Goal: Task Accomplishment & Management: Manage account settings

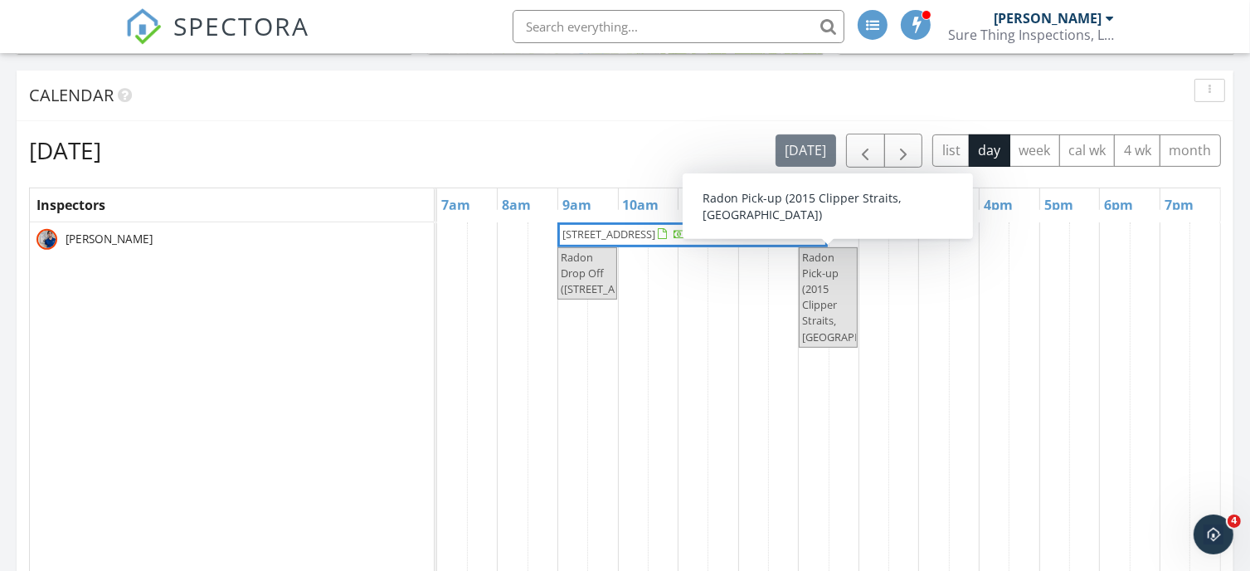
click at [823, 264] on span "Radon Pick-up (2015 Clipper Straits, Snellville)" at bounding box center [828, 297] width 56 height 95
click at [823, 275] on span "Radon Pick-up (2015 Clipper Straits, Snellville)" at bounding box center [856, 297] width 108 height 95
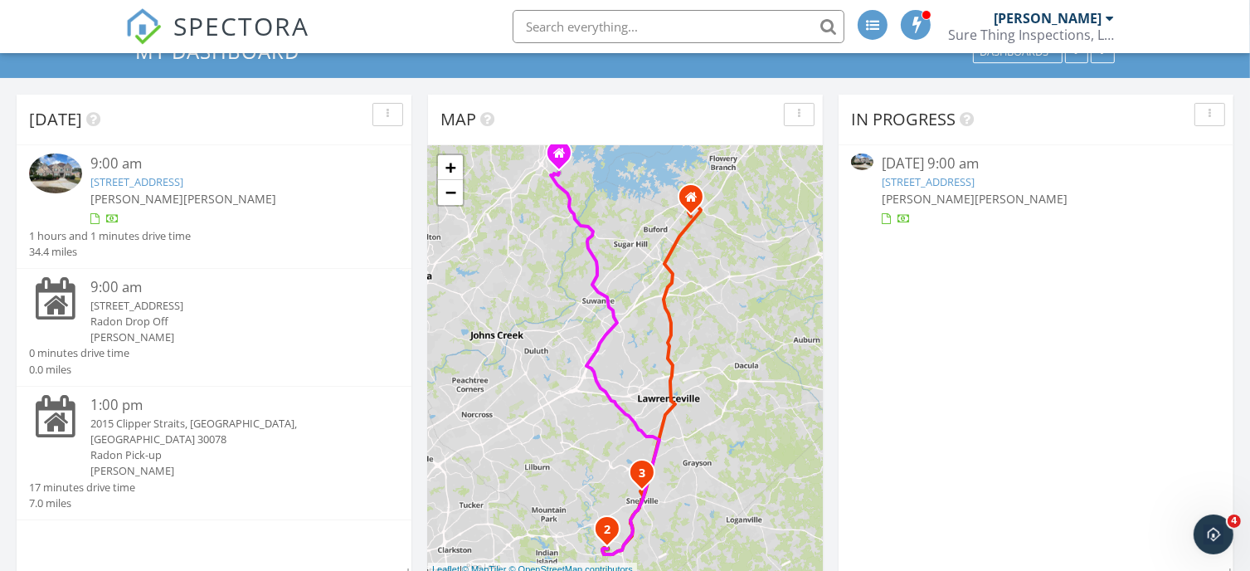
scroll to position [118, 0]
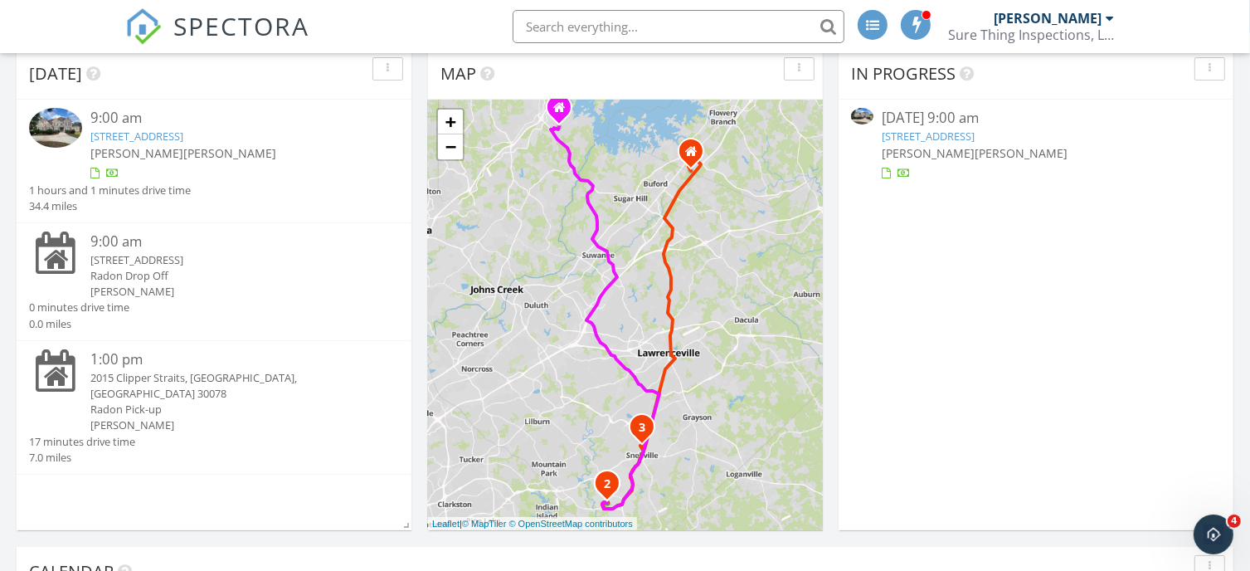
click at [225, 372] on div "2015 Clipper Straits, [GEOGRAPHIC_DATA], [GEOGRAPHIC_DATA] 30078" at bounding box center [229, 386] width 278 height 32
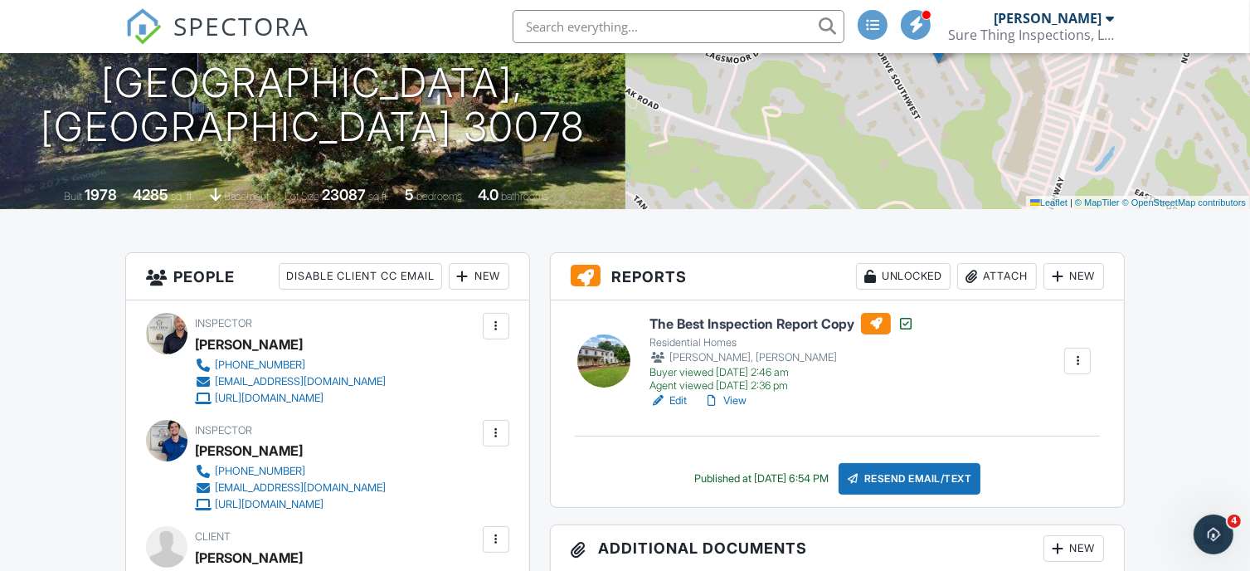
scroll to position [254, 0]
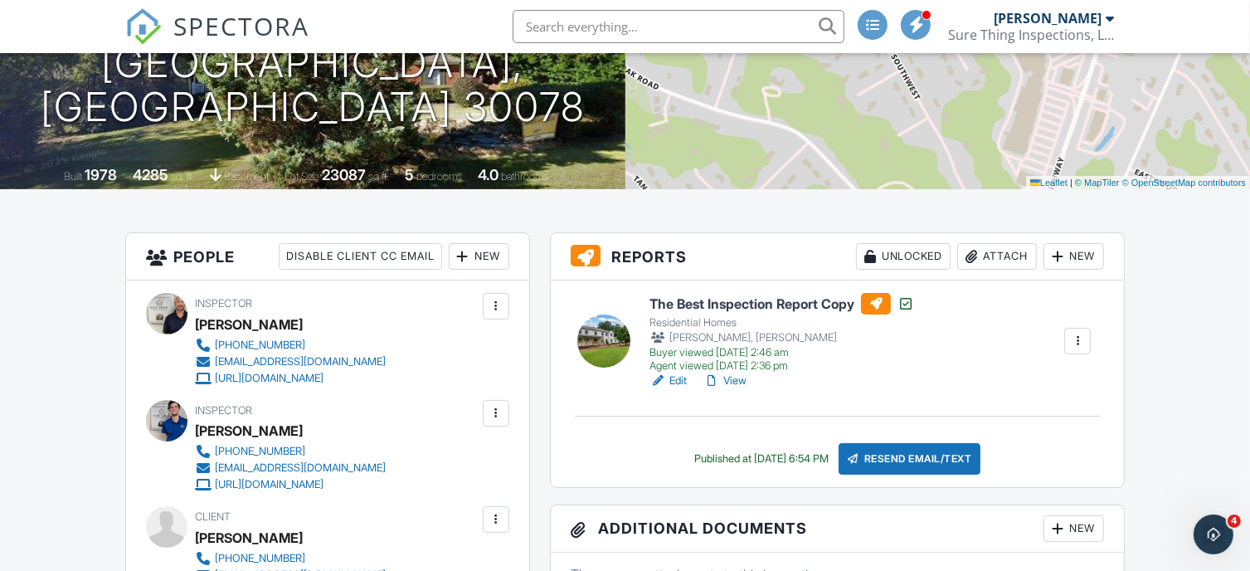
click at [762, 299] on h6 "The Best Inspection Report Copy" at bounding box center [781, 304] width 265 height 22
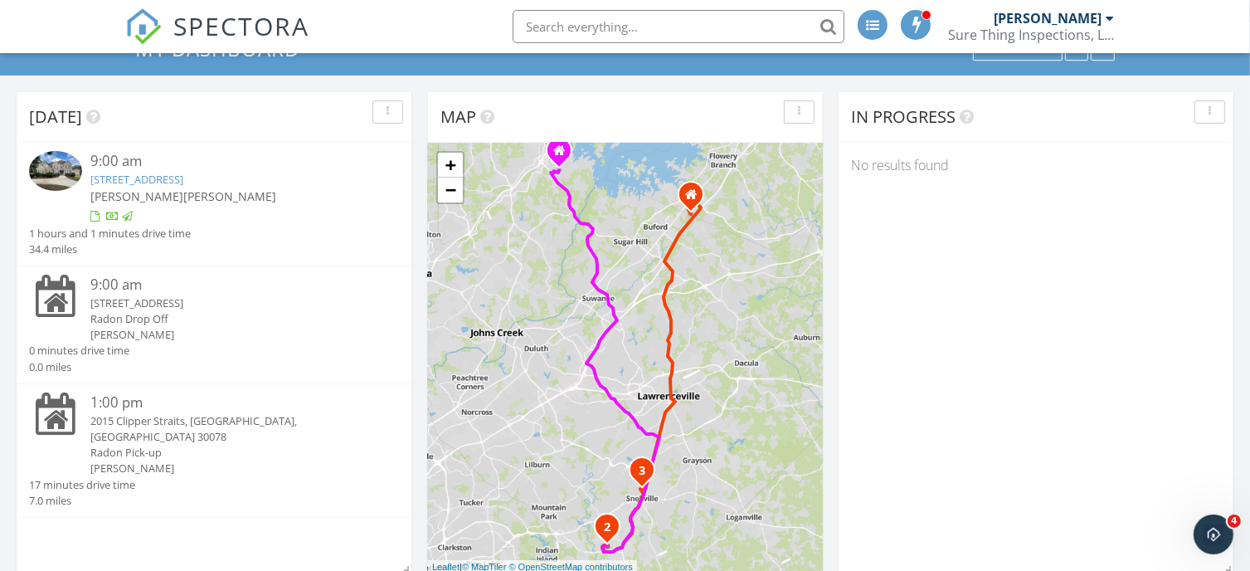
scroll to position [76, 0]
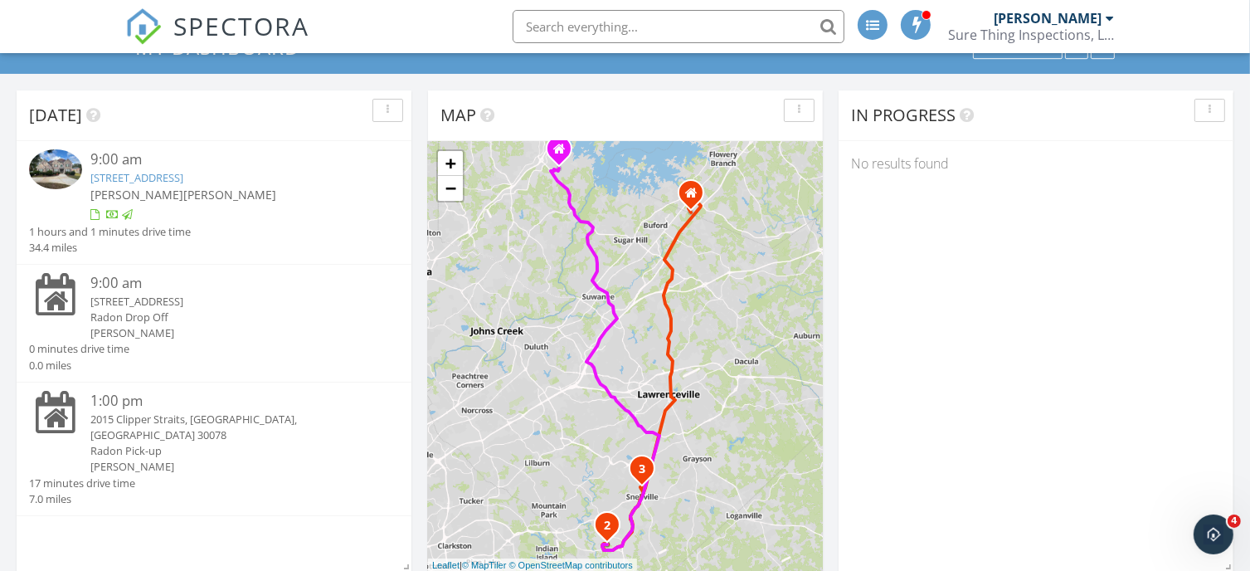
click at [222, 414] on div "2015 Clipper Straits, [GEOGRAPHIC_DATA], [GEOGRAPHIC_DATA] 30078" at bounding box center [229, 427] width 278 height 32
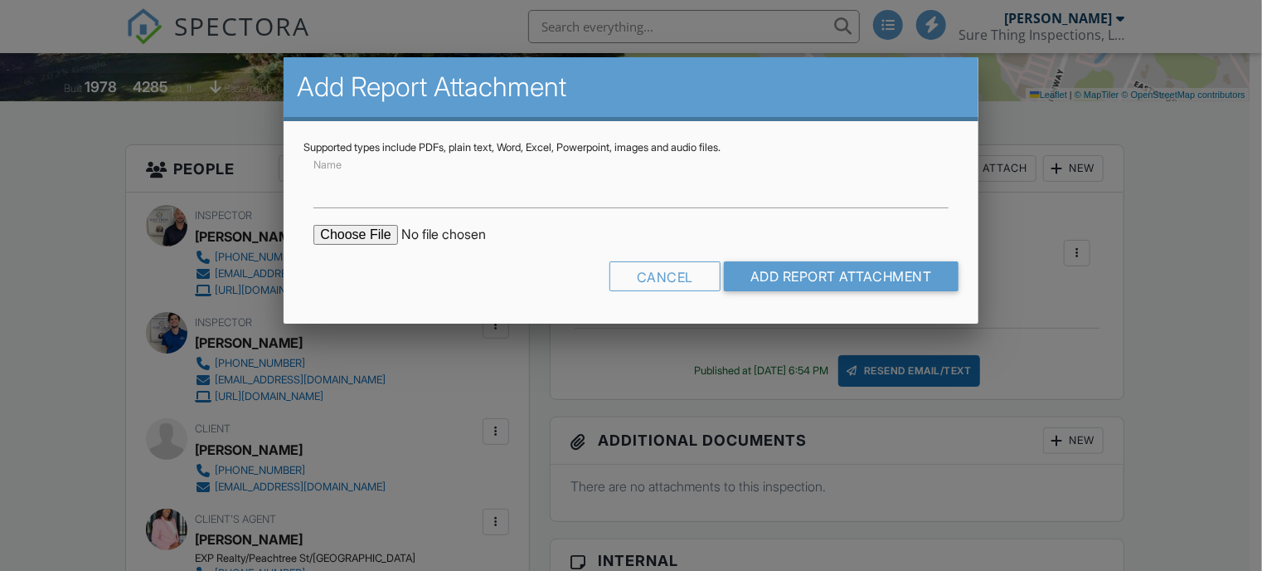
click at [350, 231] on input "file" at bounding box center [455, 235] width 282 height 20
type input "C:\fakepath\Radon Report For 2015 Clipper Straits Snellville GA 30078.pdf"
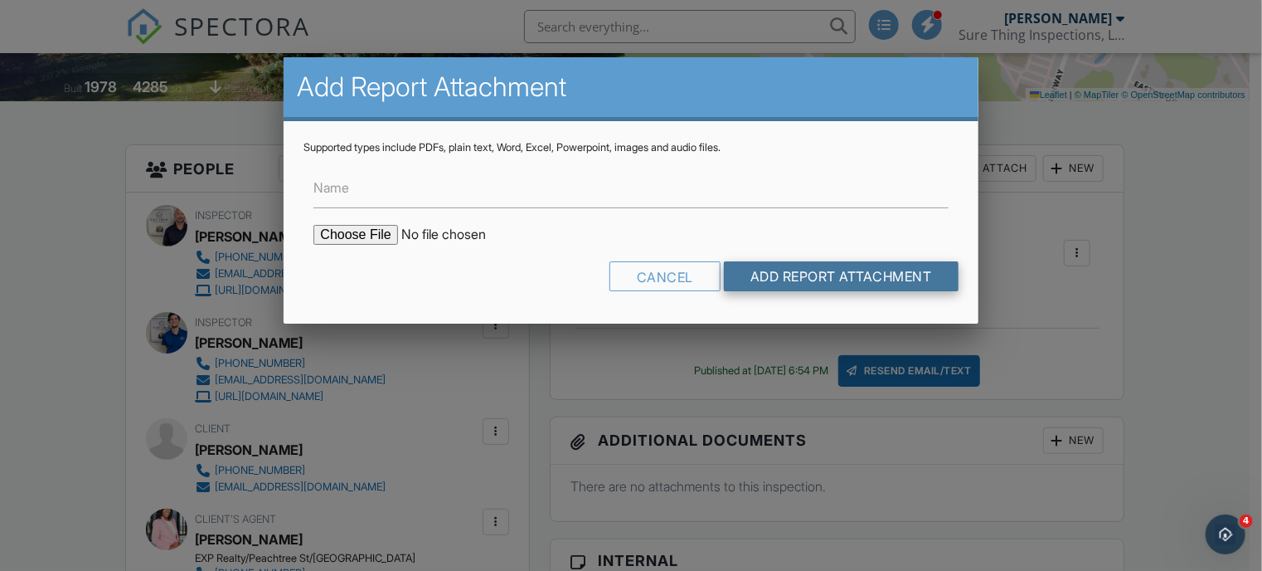
click at [805, 262] on input "Add Report Attachment" at bounding box center [841, 276] width 235 height 30
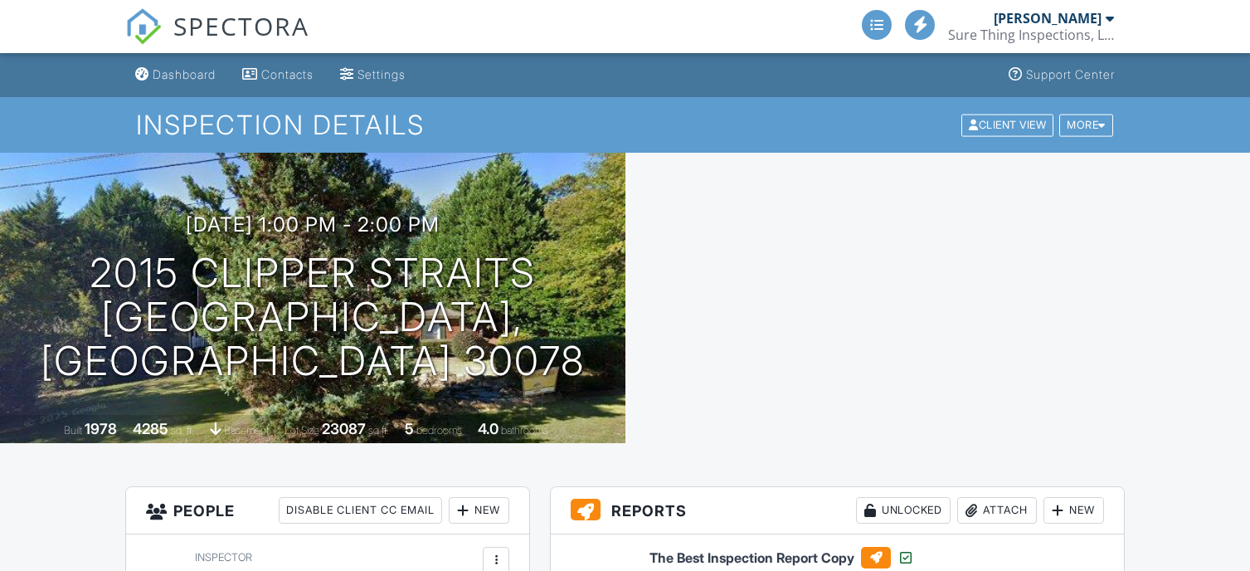
scroll to position [309, 0]
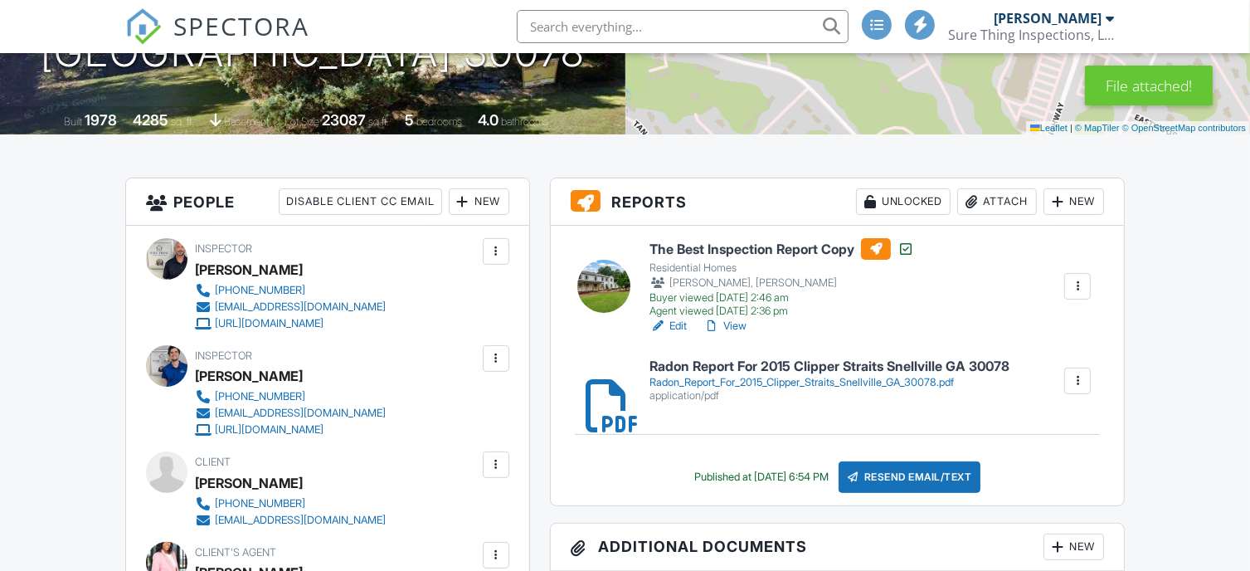
click at [918, 384] on div "Radon_Report_For_2015_Clipper_Straits_Snellville_GA_30078.pdf" at bounding box center [829, 382] width 360 height 13
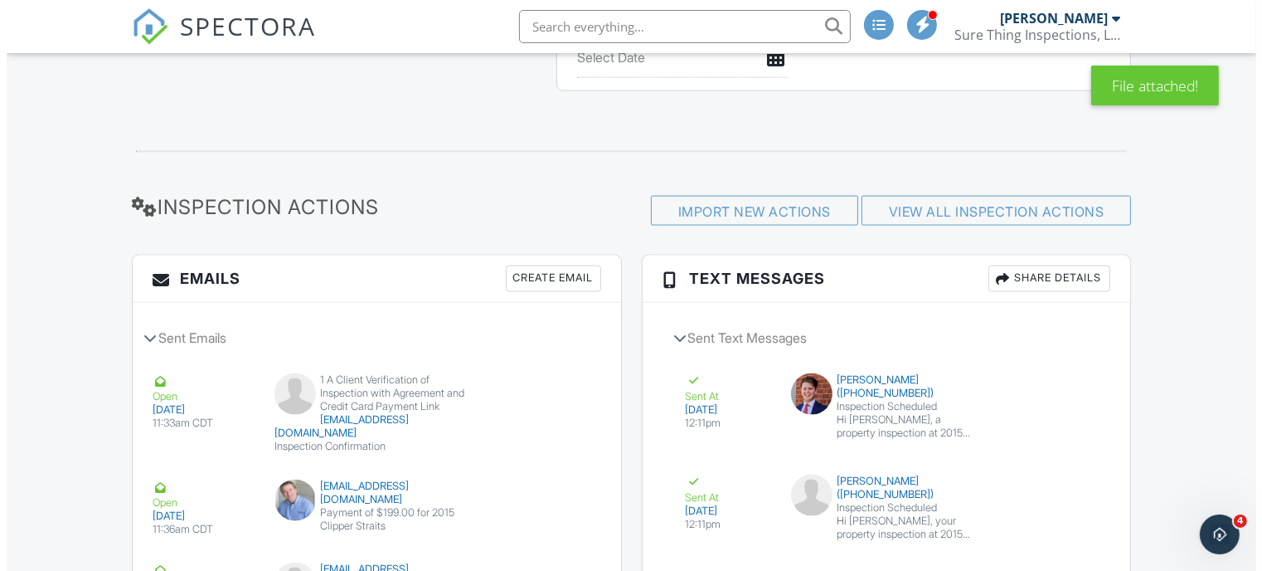
scroll to position [2564, 0]
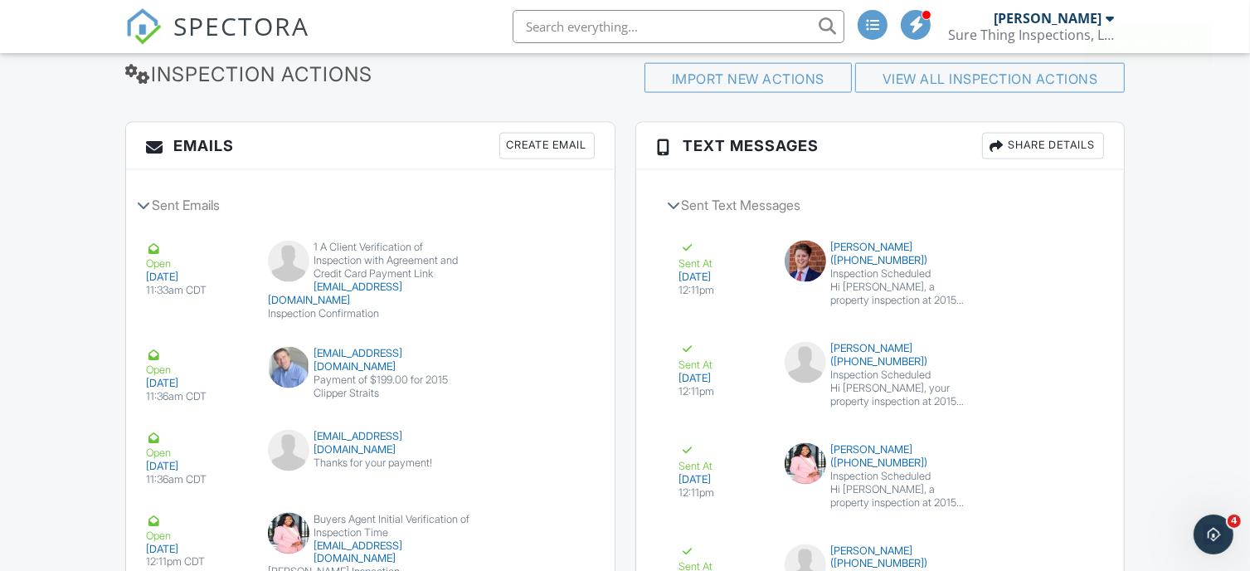
click at [557, 143] on div "Create Email" at bounding box center [546, 146] width 95 height 27
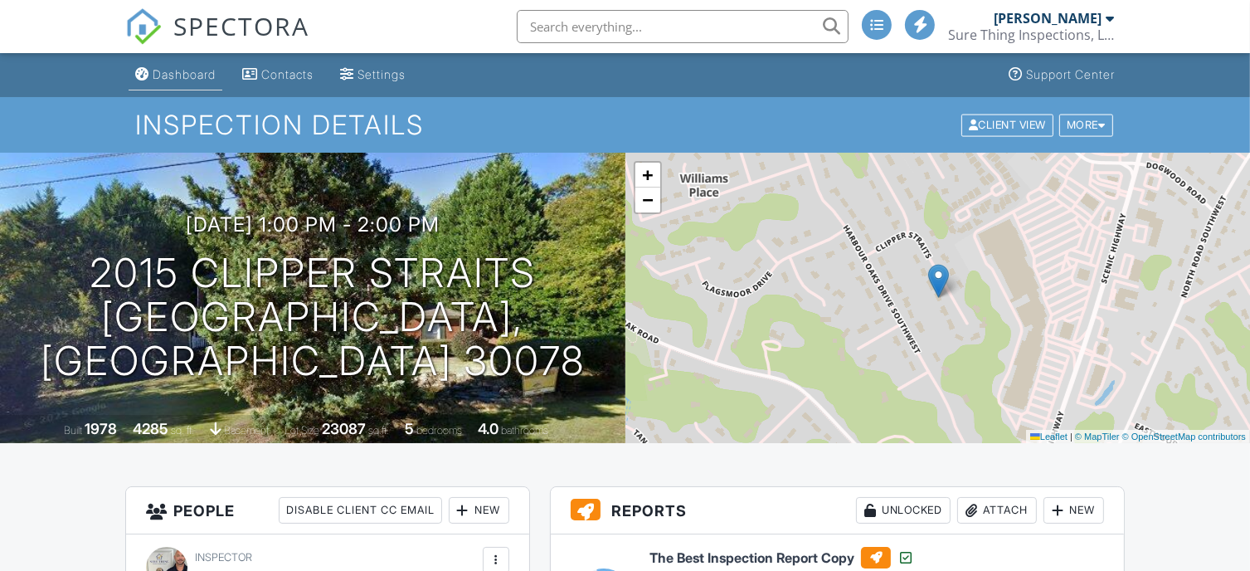
click at [190, 75] on div "Dashboard" at bounding box center [184, 74] width 63 height 14
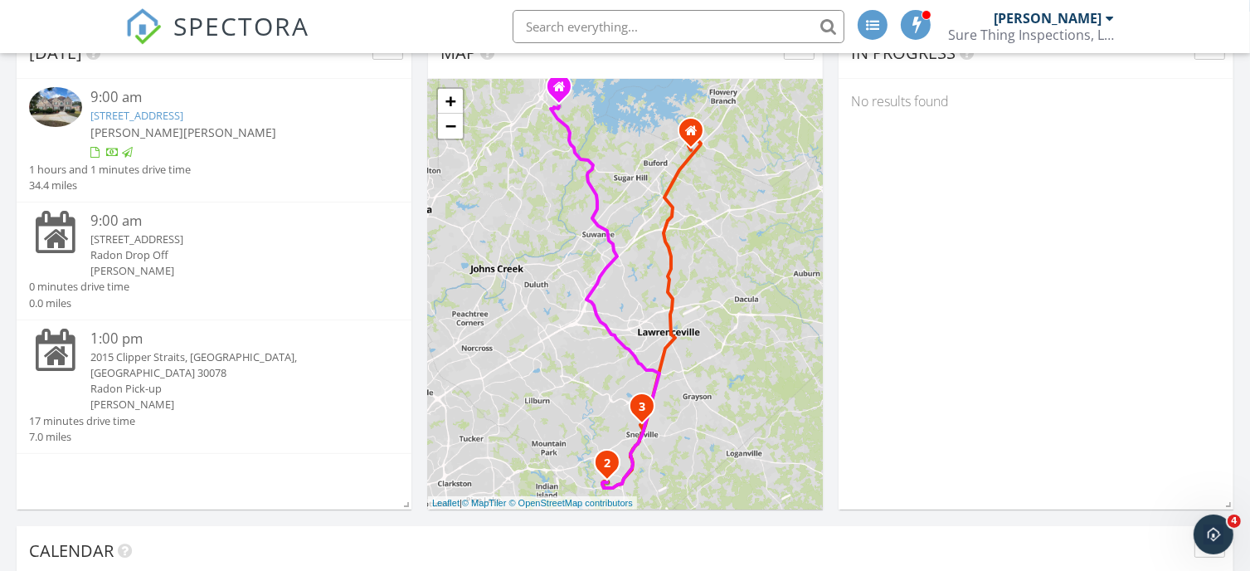
scroll to position [139, 0]
click at [239, 356] on div "2015 Clipper Straits, Snellville, GA 30078" at bounding box center [229, 364] width 278 height 32
